Goal: Navigation & Orientation: Go to known website

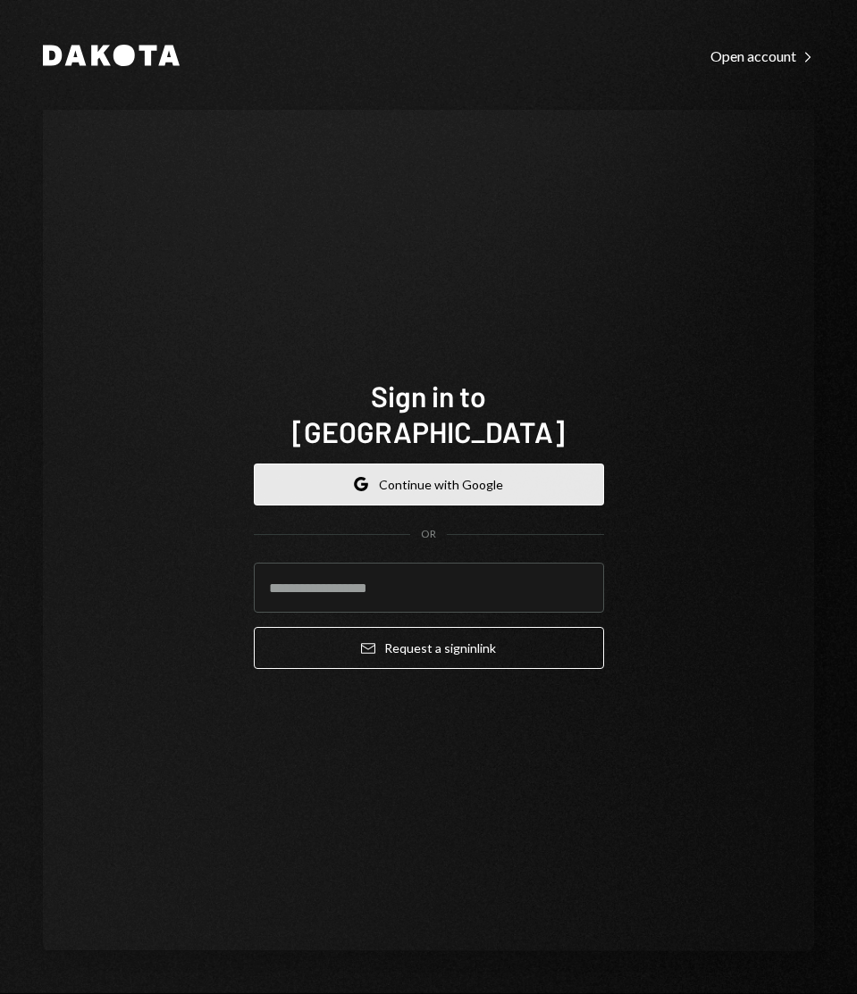
click at [424, 464] on button "Google Continue with Google" at bounding box center [429, 485] width 350 height 42
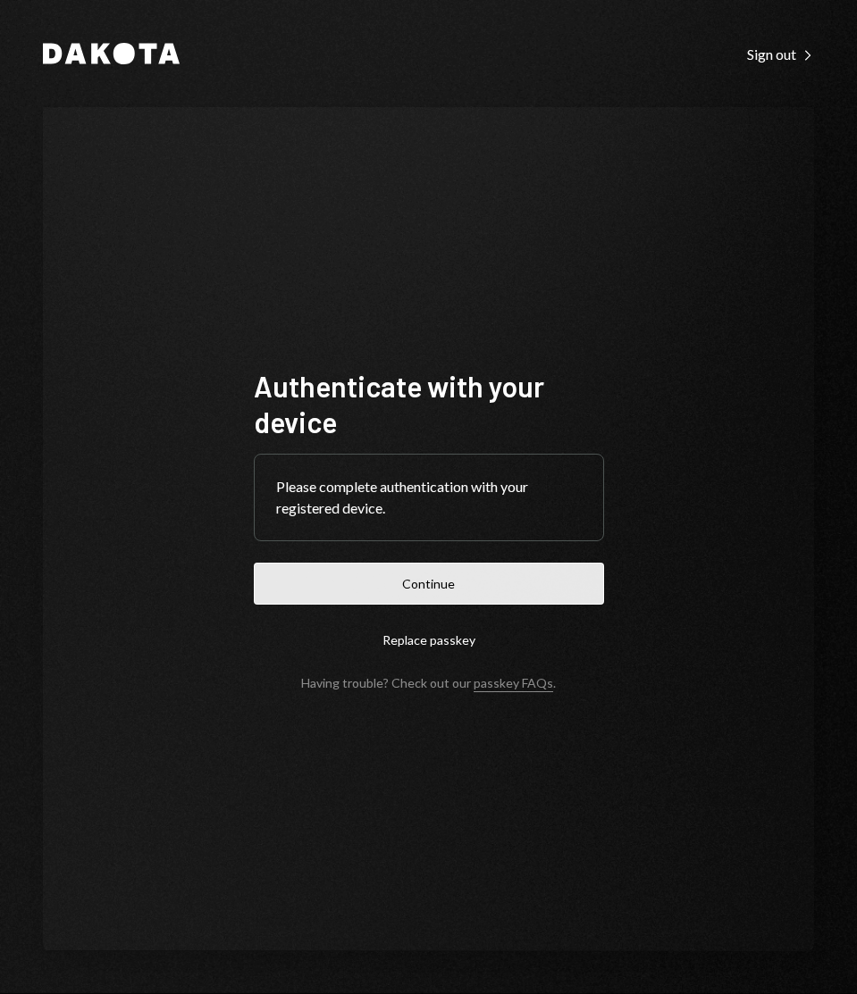
click at [424, 577] on button "Continue" at bounding box center [429, 584] width 350 height 42
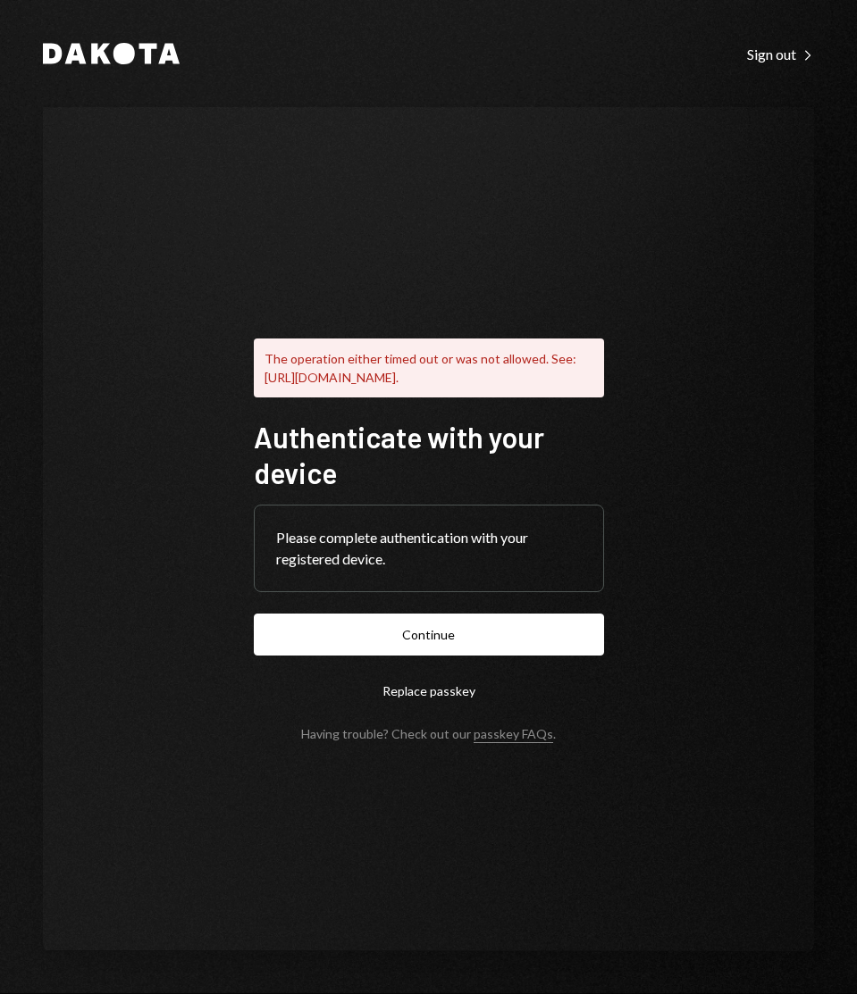
click at [425, 695] on button "Replace passkey" at bounding box center [429, 691] width 350 height 42
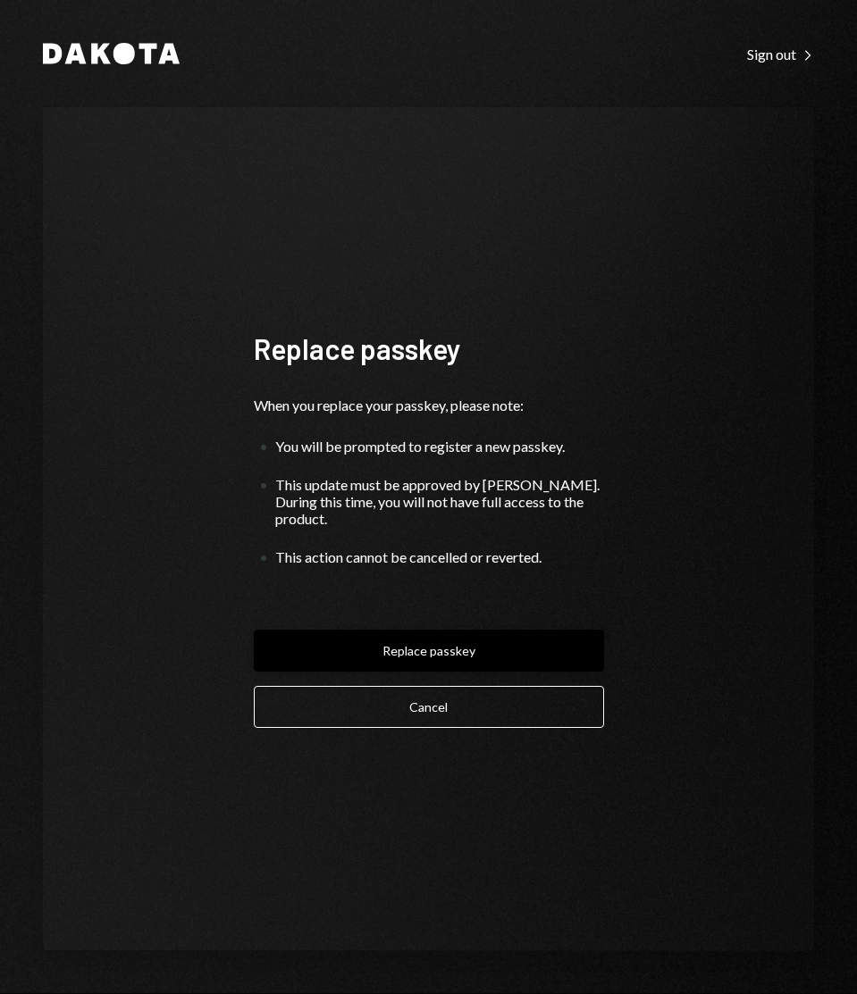
click at [431, 642] on button "Replace passkey" at bounding box center [429, 651] width 350 height 42
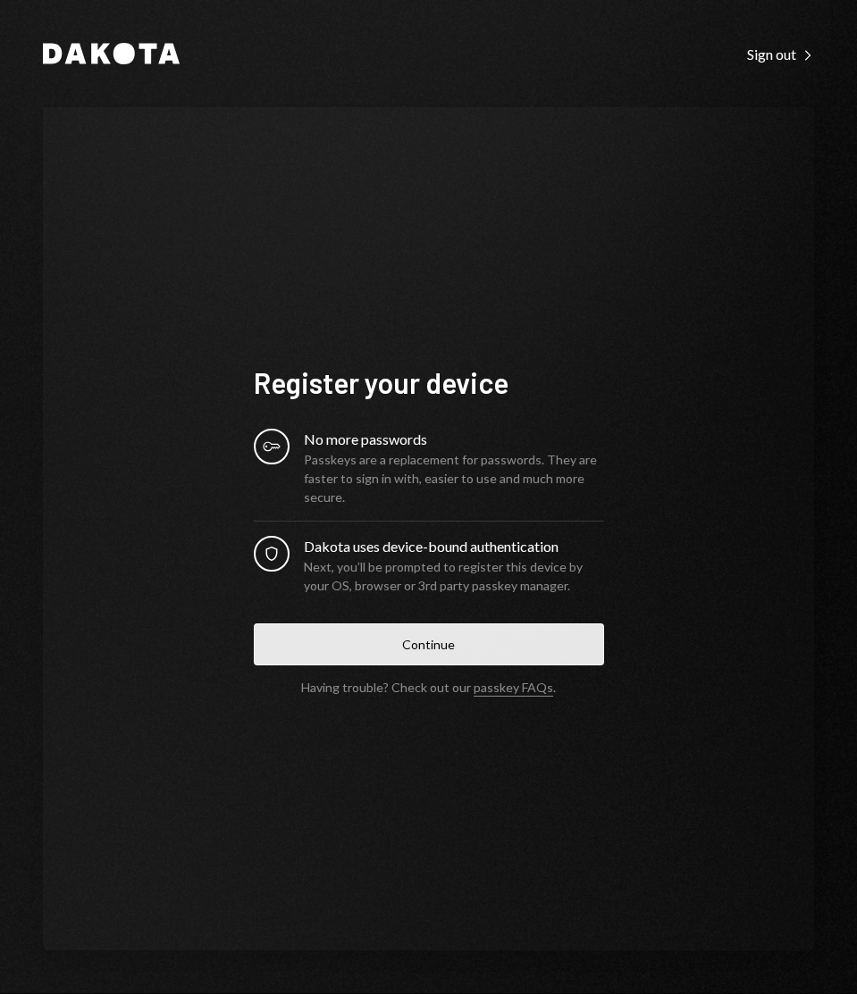
click at [422, 642] on button "Continue" at bounding box center [429, 644] width 350 height 42
